Goal: Task Accomplishment & Management: Manage account settings

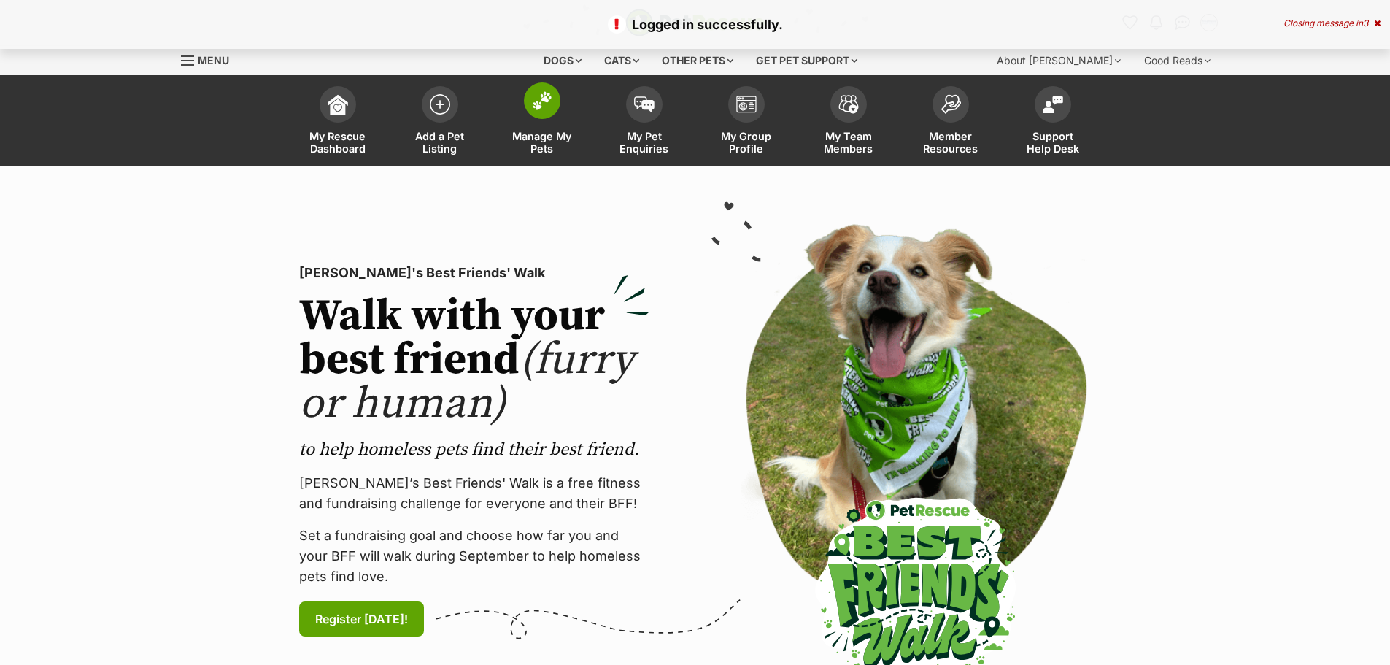
click at [539, 147] on span "Manage My Pets" at bounding box center [542, 142] width 66 height 25
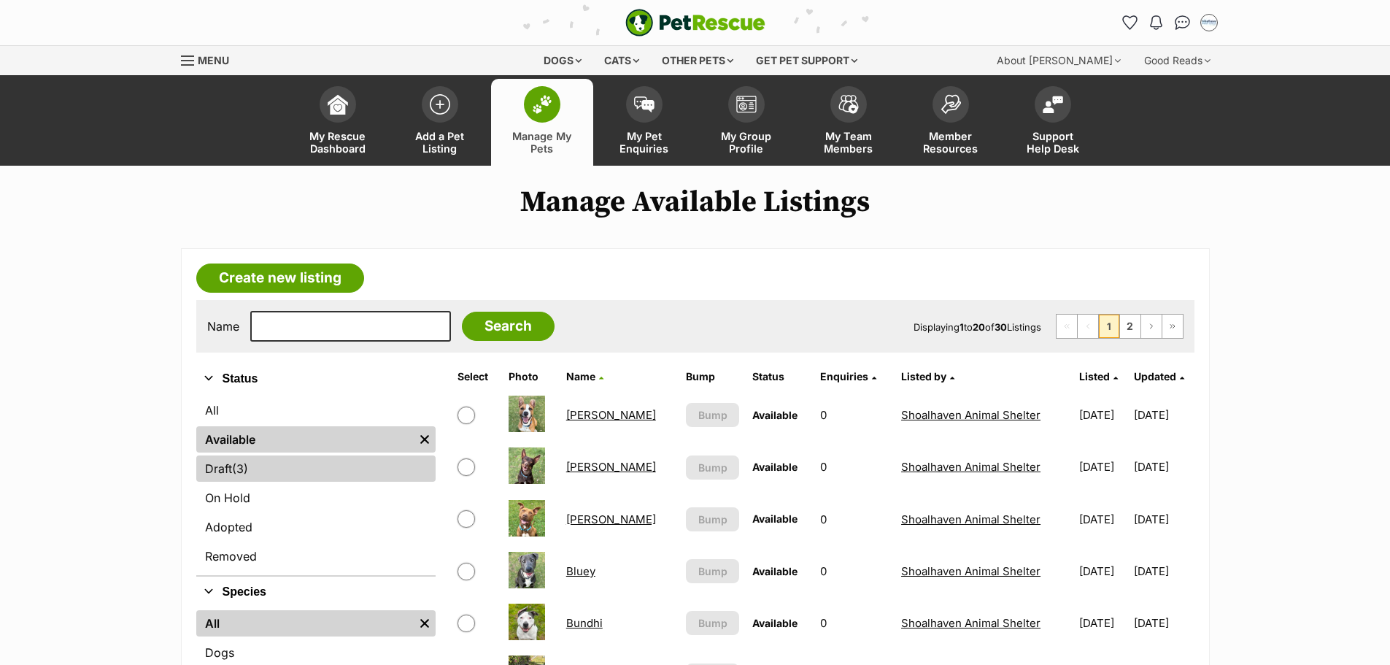
click at [228, 468] on link "Draft (3) Items" at bounding box center [315, 468] width 239 height 26
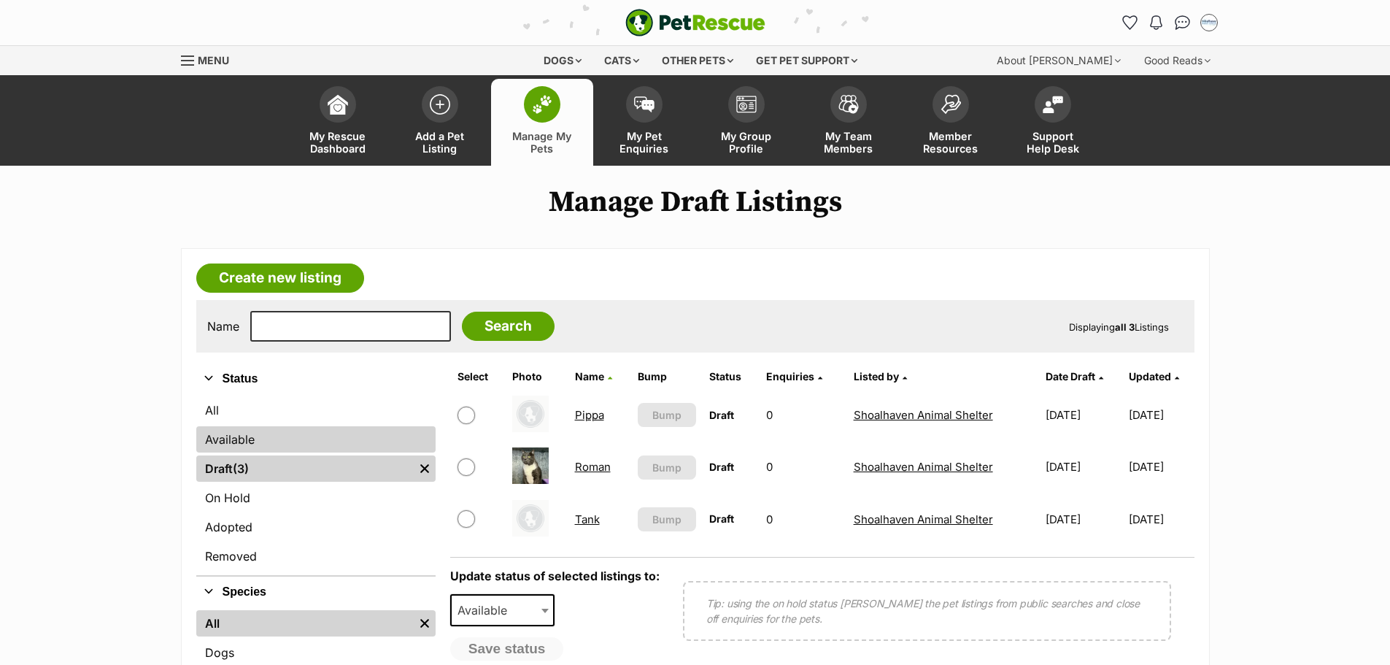
click at [214, 442] on link "Available" at bounding box center [315, 439] width 239 height 26
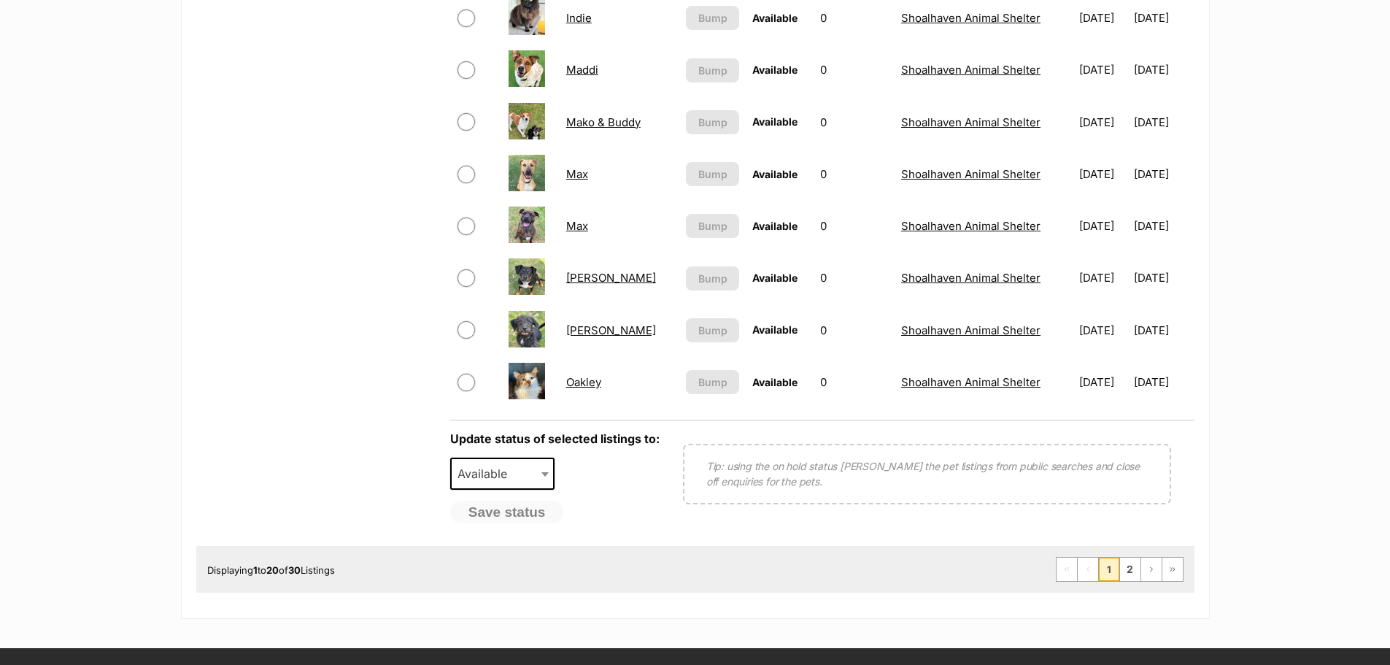
scroll to position [1021, 0]
click at [1134, 573] on link "2" at bounding box center [1130, 568] width 20 height 23
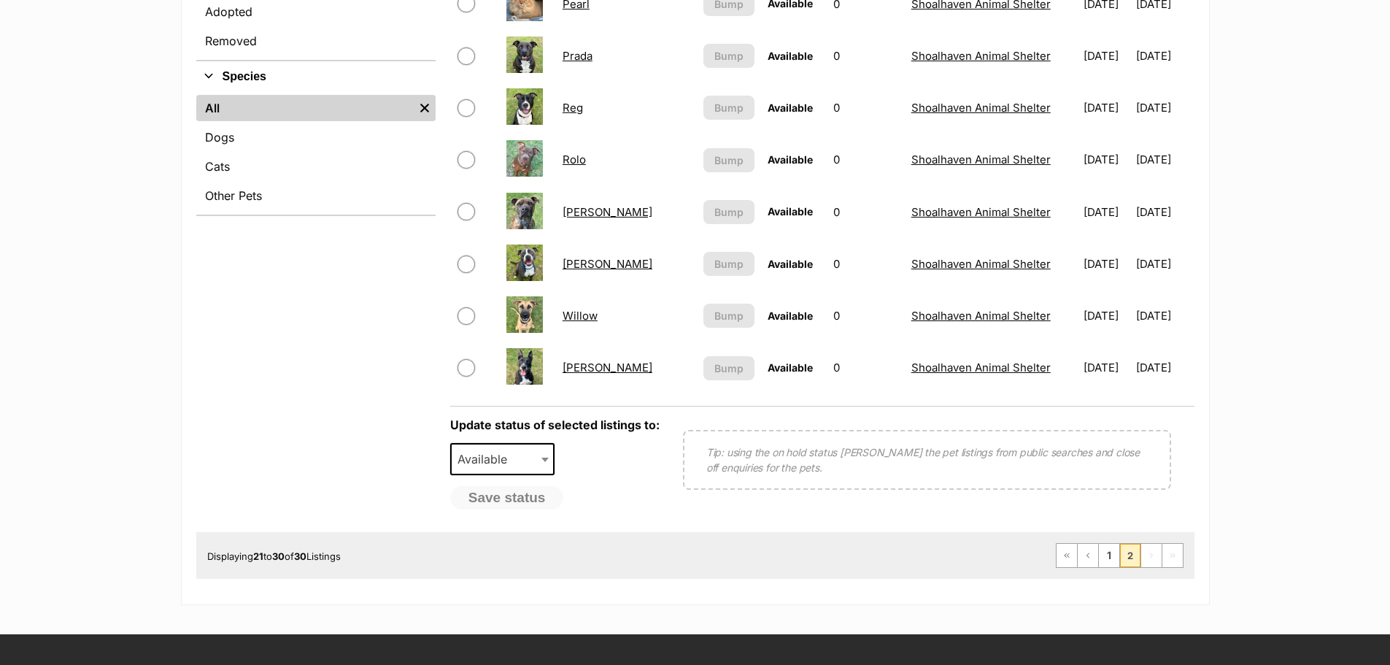
scroll to position [584, 0]
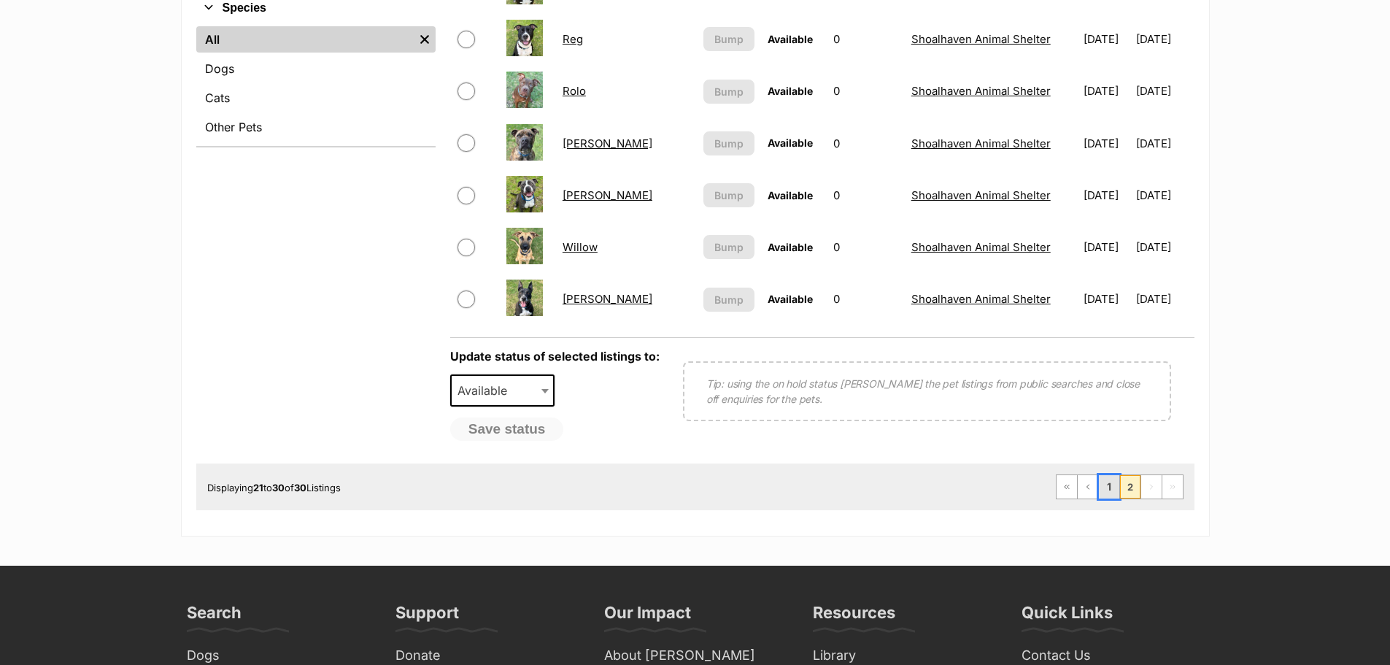
click at [1109, 481] on link "1" at bounding box center [1109, 486] width 20 height 23
